Goal: Register for event/course

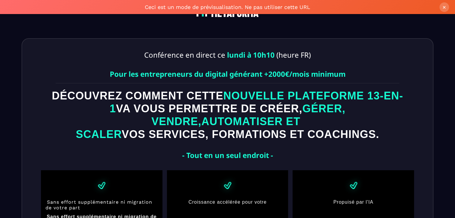
click at [446, 8] on button "×" at bounding box center [444, 7] width 10 height 10
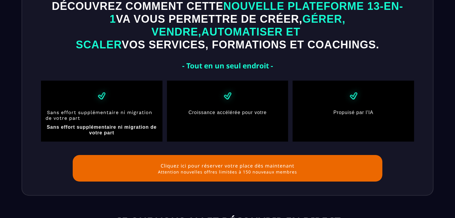
scroll to position [120, 0]
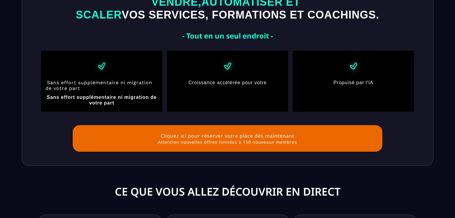
click at [248, 125] on button "Cliquez ici pour réserver votre place dès maintenant Attention nouvelles offres…" at bounding box center [227, 138] width 309 height 27
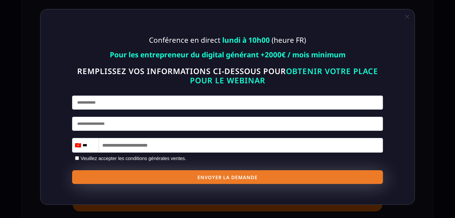
scroll to position [0, 0]
